Goal: Register for event/course

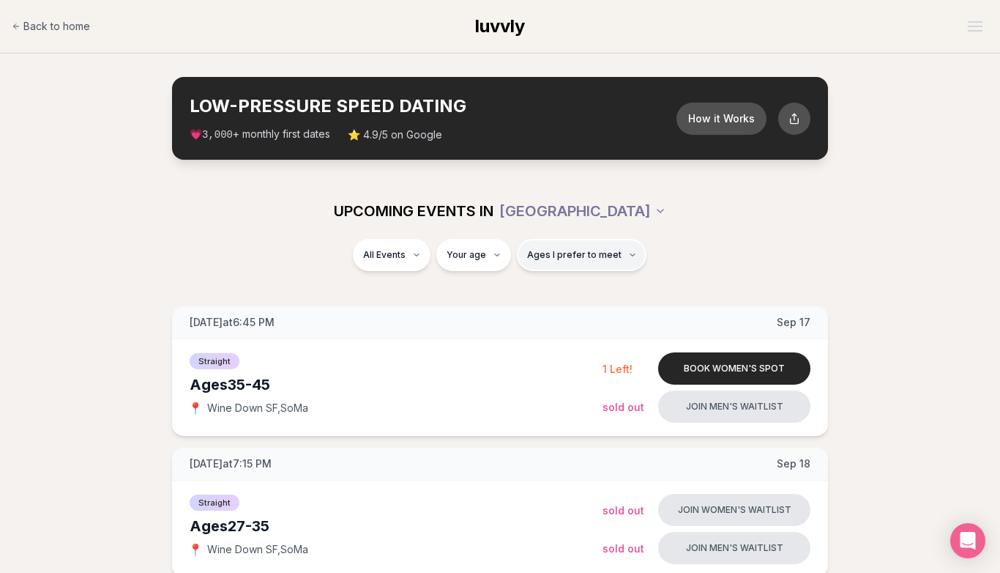
click at [559, 253] on span "Ages I prefer to meet" at bounding box center [575, 255] width 94 height 12
click at [577, 297] on div "Please enter your age first" at bounding box center [581, 296] width 129 height 26
click at [548, 289] on div "Please enter your age first" at bounding box center [581, 296] width 129 height 26
click at [441, 263] on div "Your age" at bounding box center [474, 255] width 75 height 32
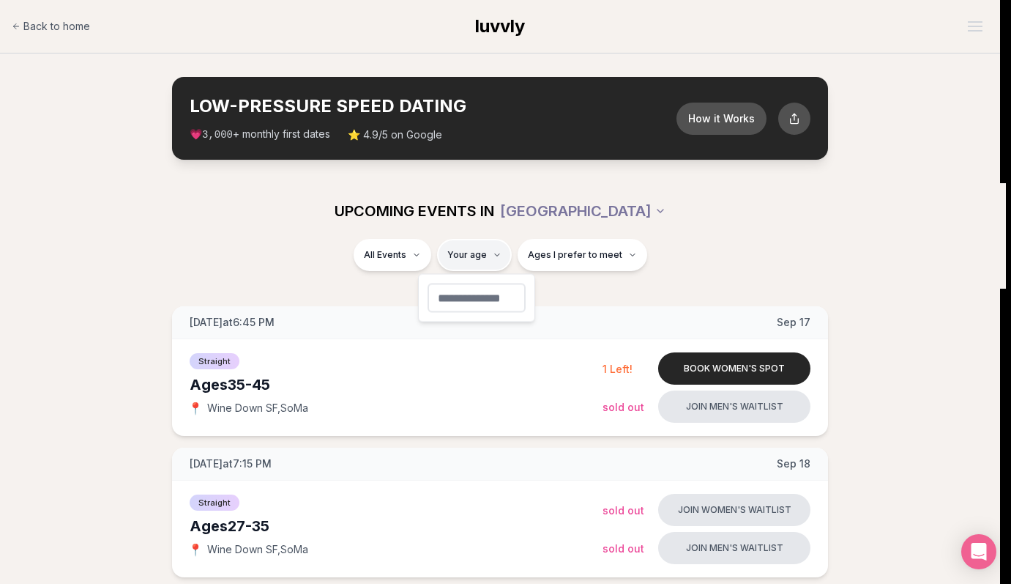
type input "**"
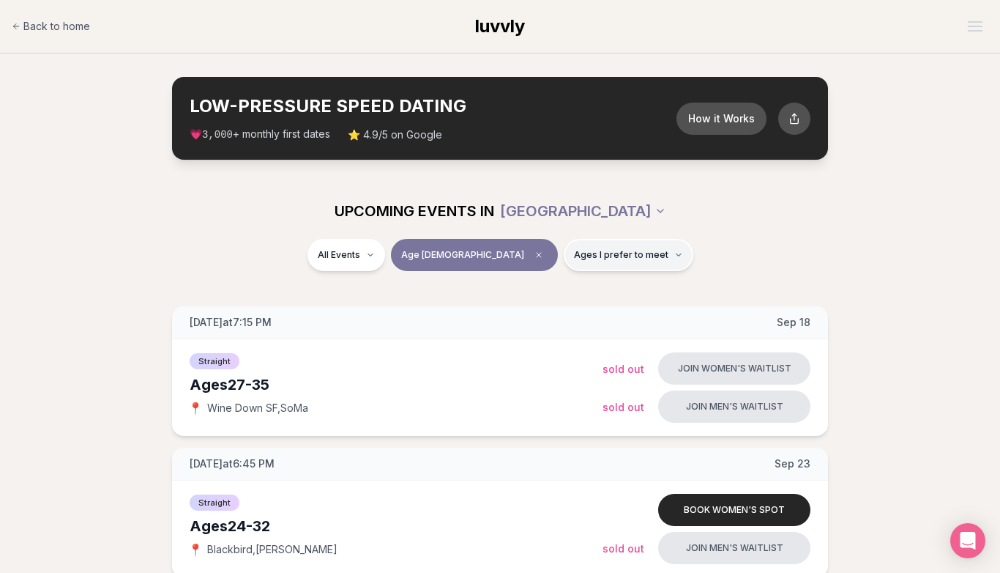
click at [574, 259] on span "Ages I prefer to meet" at bounding box center [621, 255] width 94 height 12
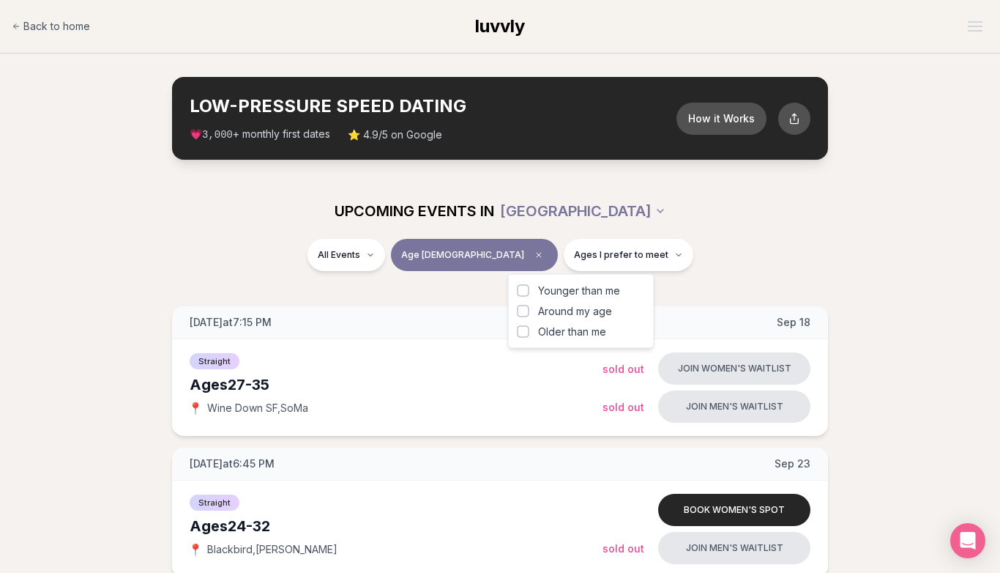
click at [562, 311] on span "Around my age" at bounding box center [575, 311] width 74 height 15
click at [529, 311] on button "Around my age" at bounding box center [524, 311] width 12 height 12
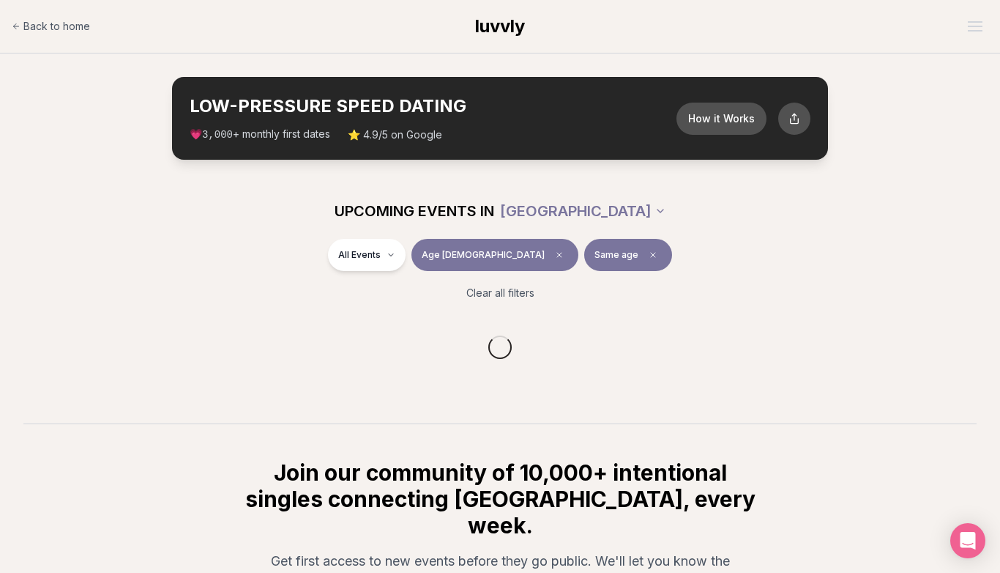
click at [680, 273] on div "All Events Age [DEMOGRAPHIC_DATA] Same age" at bounding box center [500, 258] width 820 height 38
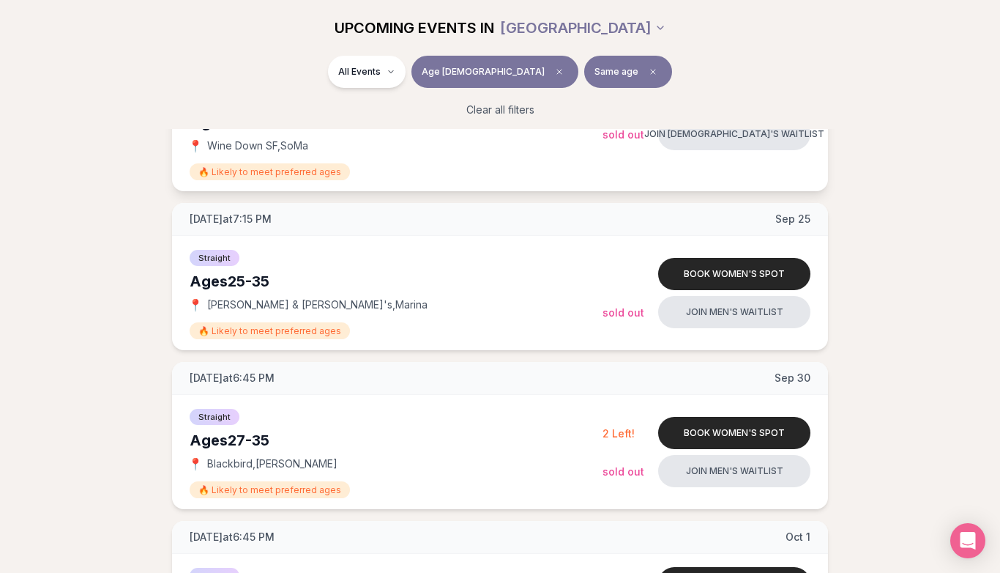
scroll to position [607, 0]
